Goal: Task Accomplishment & Management: Use online tool/utility

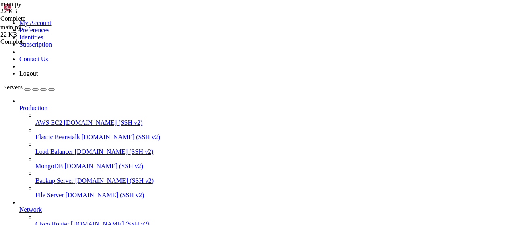
type textarea "r = requests.get(f"http://localhost:1777/api/scraper?url={url}", timeout=60)"
drag, startPoint x: 287, startPoint y: 133, endPoint x: 196, endPoint y: 133, distance: 91.4
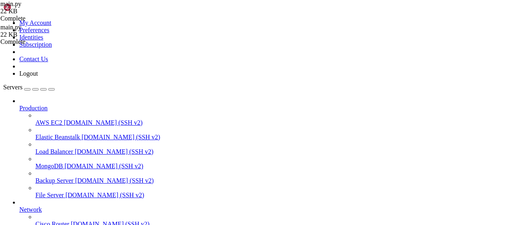
drag, startPoint x: 177, startPoint y: 27, endPoint x: 94, endPoint y: 23, distance: 83.1
type textarea "background_thread.join(timeout=30) print("Программа завершена")"
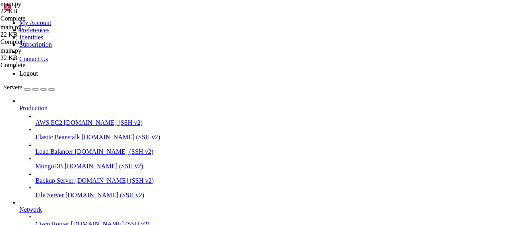
scroll to position [148, 0]
paste textarea "print("Программа завершена")"
type textarea "print("Программа завершена")"
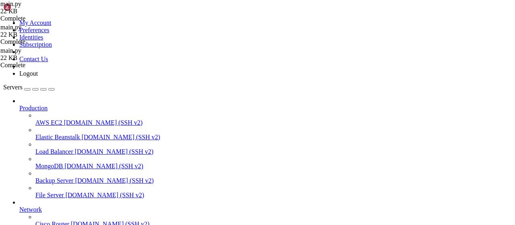
drag, startPoint x: 176, startPoint y: 25, endPoint x: 97, endPoint y: 25, distance: 78.5
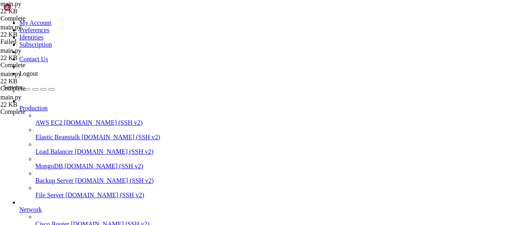
drag, startPoint x: 137, startPoint y: 676, endPoint x: 140, endPoint y: 673, distance: 4.3
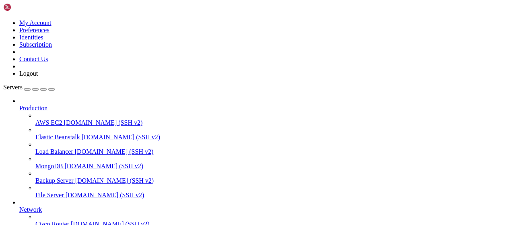
scroll to position [0, 0]
drag, startPoint x: 193, startPoint y: 24, endPoint x: 119, endPoint y: 25, distance: 74.1
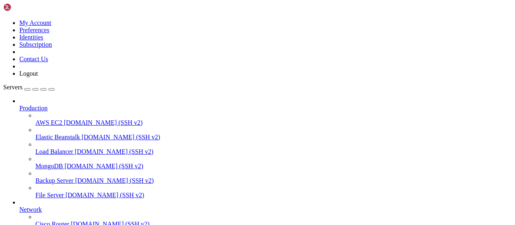
drag, startPoint x: 153, startPoint y: 58, endPoint x: 153, endPoint y: 25, distance: 33.0
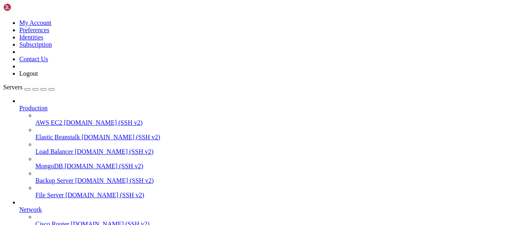
scroll to position [419, 0]
drag, startPoint x: 201, startPoint y: 29, endPoint x: 81, endPoint y: 30, distance: 120.0
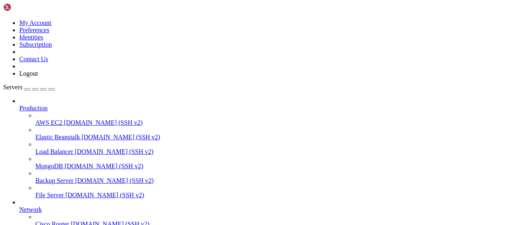
drag, startPoint x: 124, startPoint y: 8, endPoint x: 167, endPoint y: 25, distance: 46.2
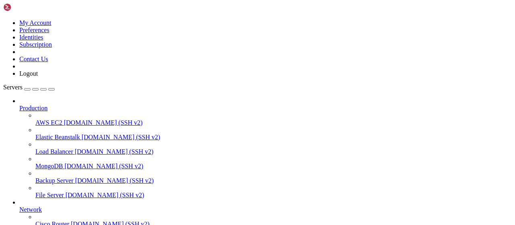
type input "/root/wastul"
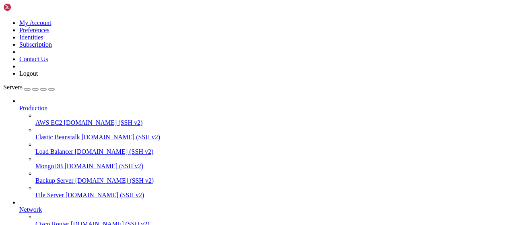
scroll to position [0, 0]
drag, startPoint x: 170, startPoint y: 29, endPoint x: 101, endPoint y: 29, distance: 69.2
drag, startPoint x: 123, startPoint y: 4, endPoint x: 184, endPoint y: 26, distance: 64.6
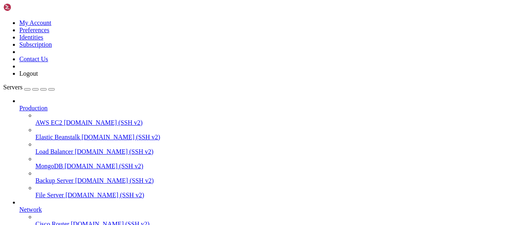
scroll to position [350, 0]
drag, startPoint x: 303, startPoint y: 115, endPoint x: 221, endPoint y: 157, distance: 91.8
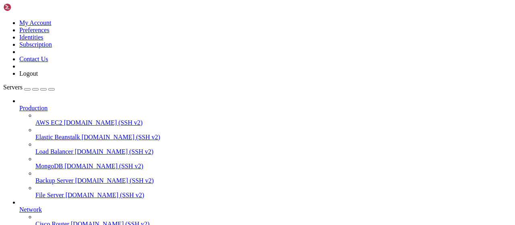
drag, startPoint x: 224, startPoint y: 664, endPoint x: 213, endPoint y: 671, distance: 12.3
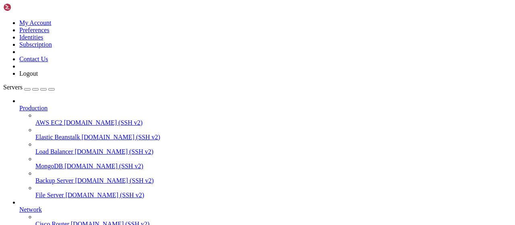
drag, startPoint x: 196, startPoint y: 666, endPoint x: 152, endPoint y: 670, distance: 43.7
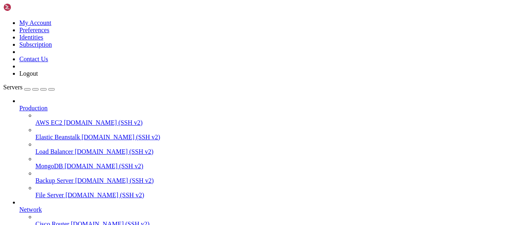
scroll to position [586, 0]
type input "/root/wastul"
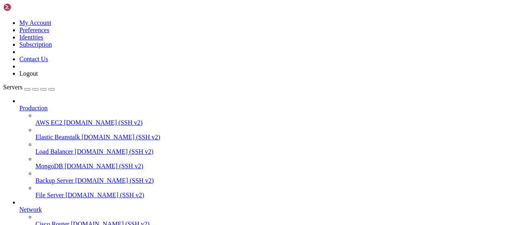
drag, startPoint x: 170, startPoint y: 25, endPoint x: 94, endPoint y: 26, distance: 76.1
drag, startPoint x: 126, startPoint y: 12, endPoint x: 141, endPoint y: 16, distance: 15.9
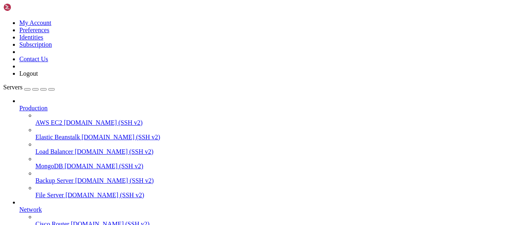
scroll to position [236, 0]
drag, startPoint x: 151, startPoint y: 599, endPoint x: 97, endPoint y: 599, distance: 54.0
